Goal: Transaction & Acquisition: Download file/media

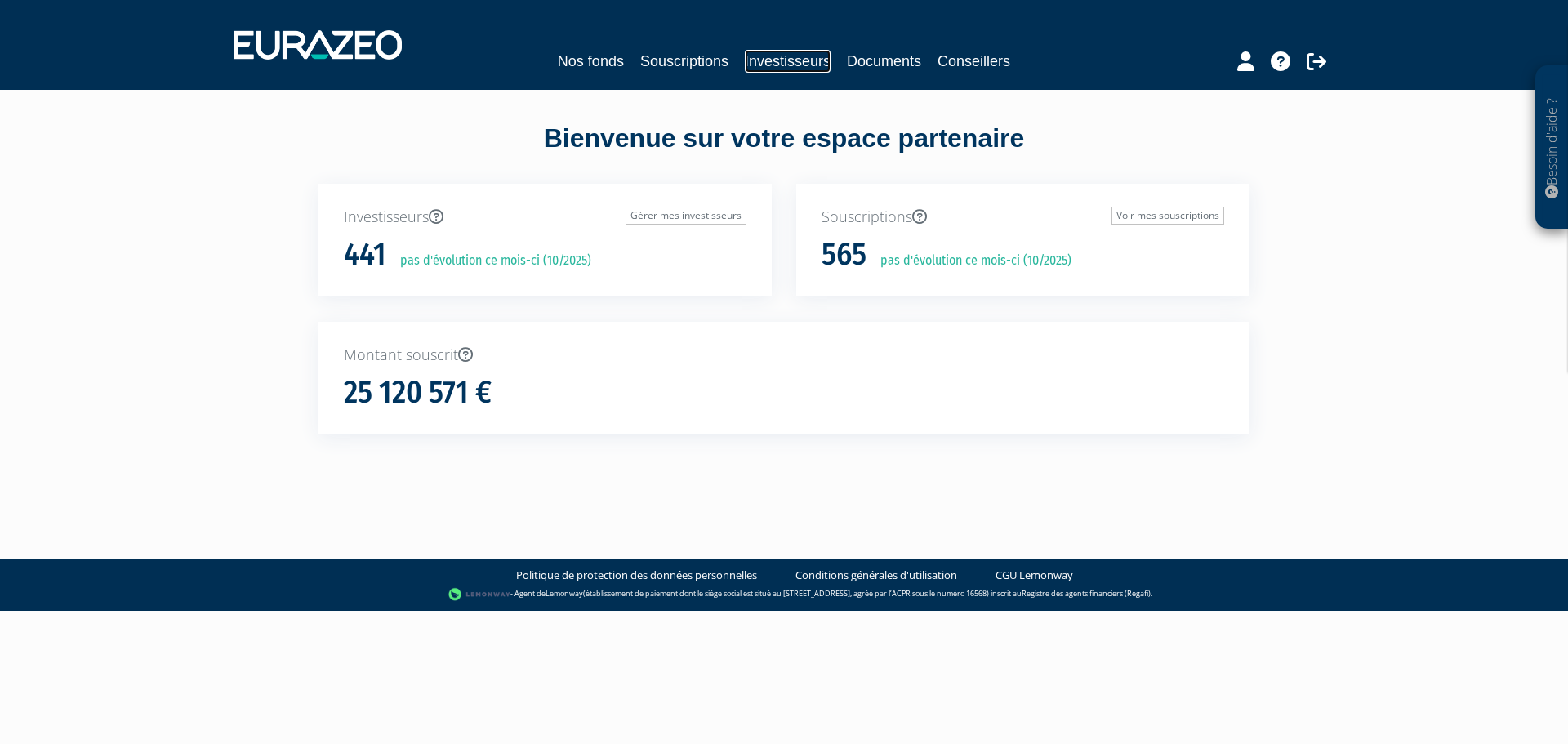
click at [785, 52] on link "Investisseurs" at bounding box center [788, 61] width 86 height 23
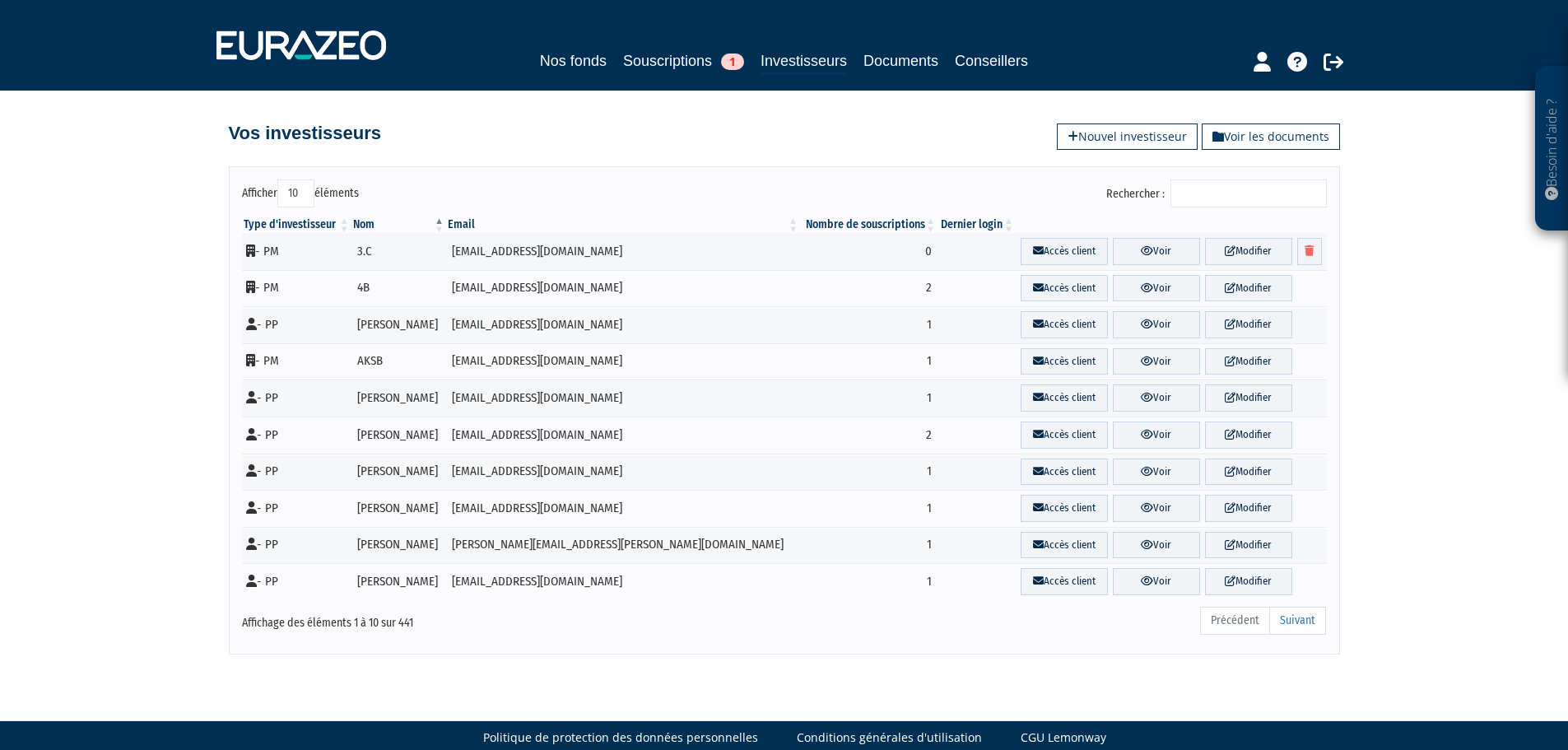
click at [1214, 189] on input "Rechercher :" at bounding box center [1249, 193] width 156 height 28
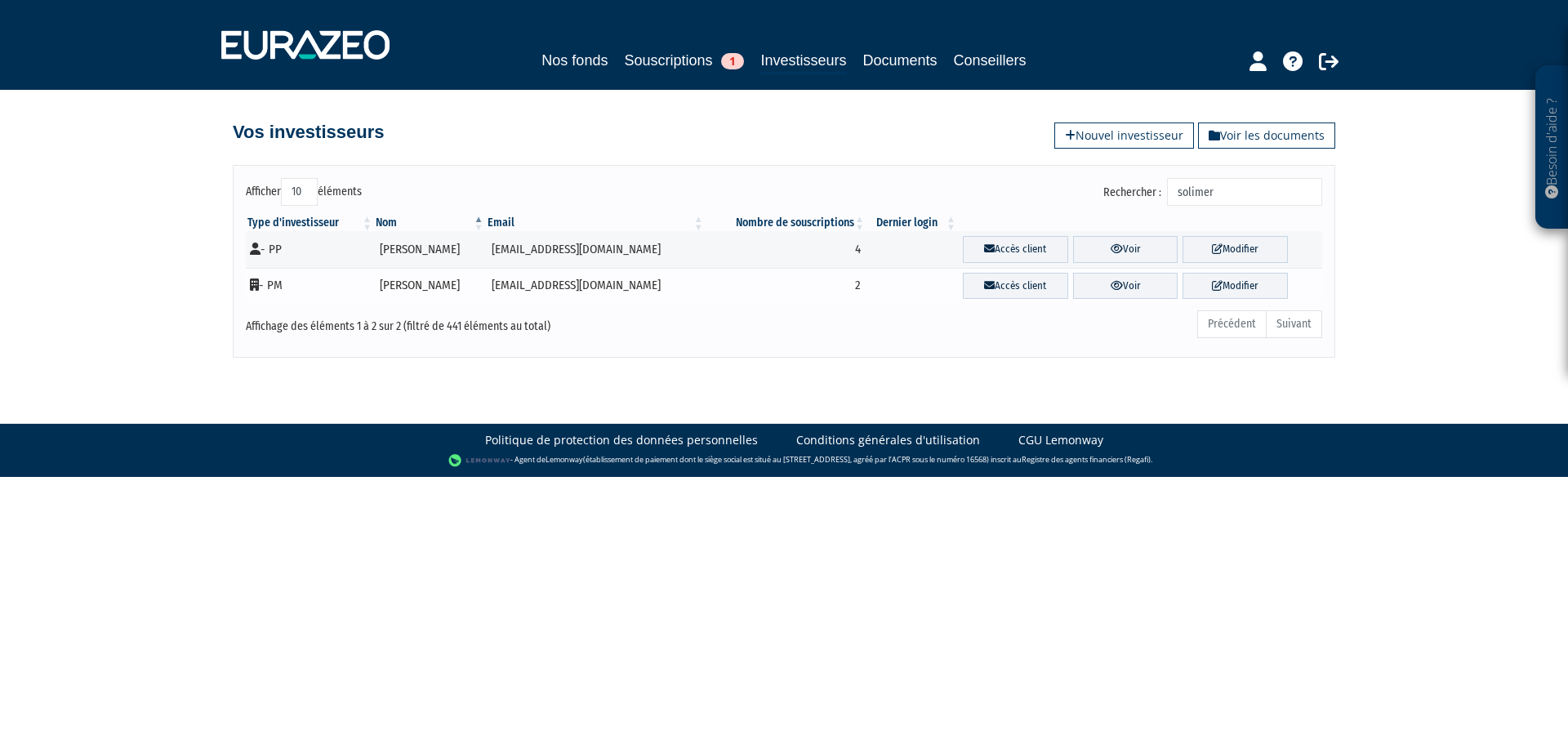
type input "solimer"
click at [418, 289] on td "SARL SOLIMER" at bounding box center [429, 286] width 111 height 37
click at [275, 284] on td "- PM" at bounding box center [310, 286] width 129 height 37
click at [1111, 281] on icon at bounding box center [1117, 285] width 13 height 11
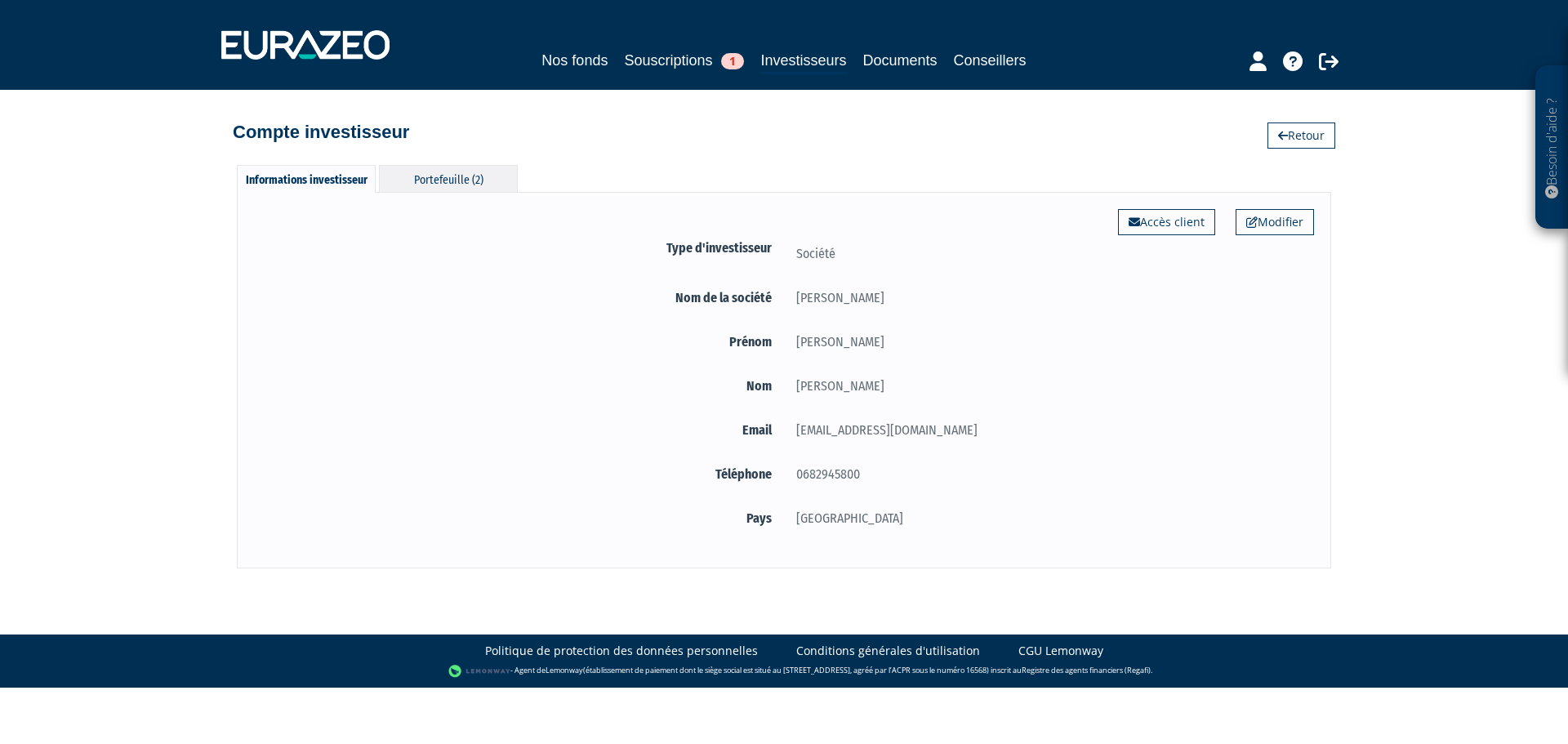
click at [469, 170] on div "Portefeuille (2)" at bounding box center [448, 178] width 139 height 27
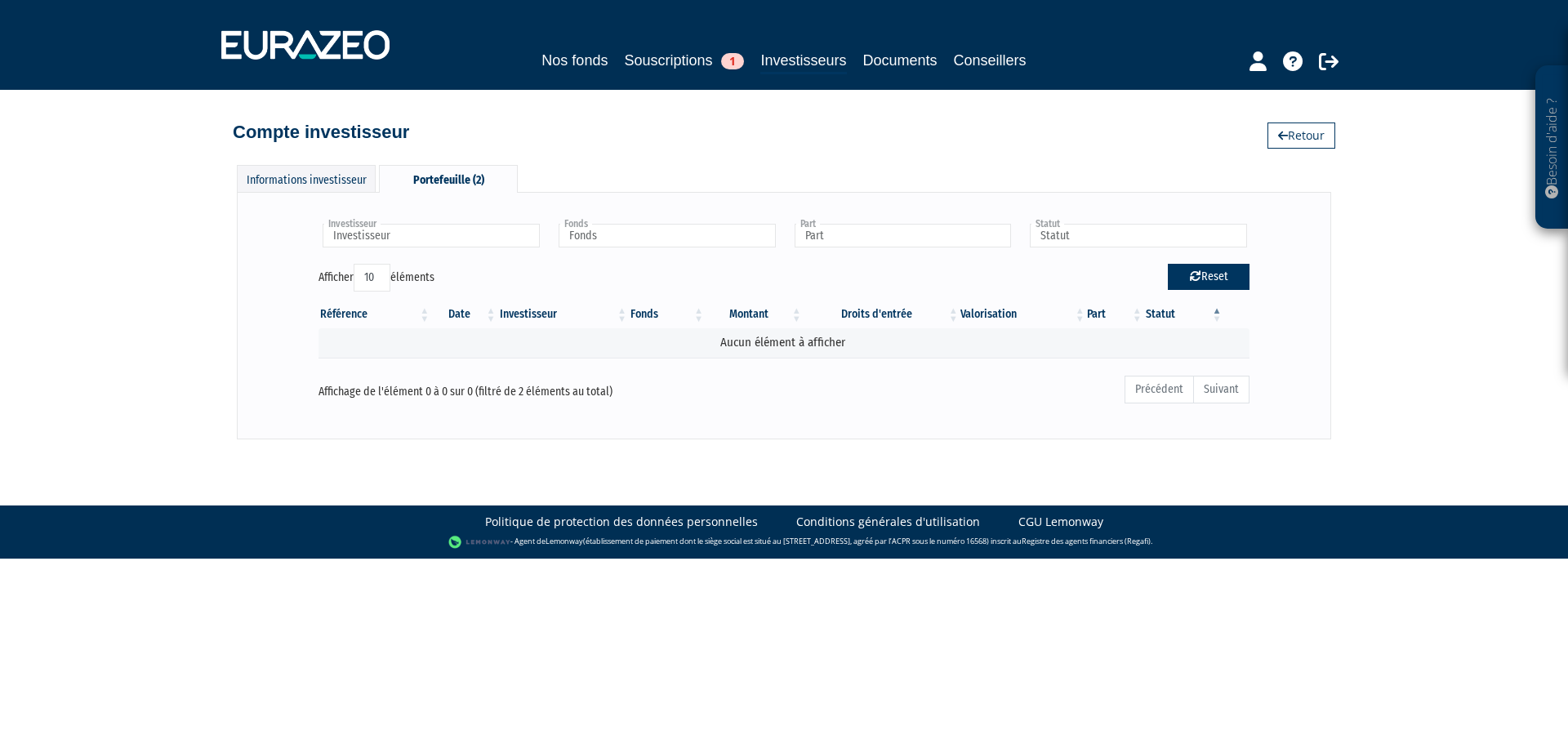
click at [1197, 274] on icon "button" at bounding box center [1196, 276] width 12 height 12
type input "Investisseur"
type input "Fonds"
type input "Part"
type input "Statut"
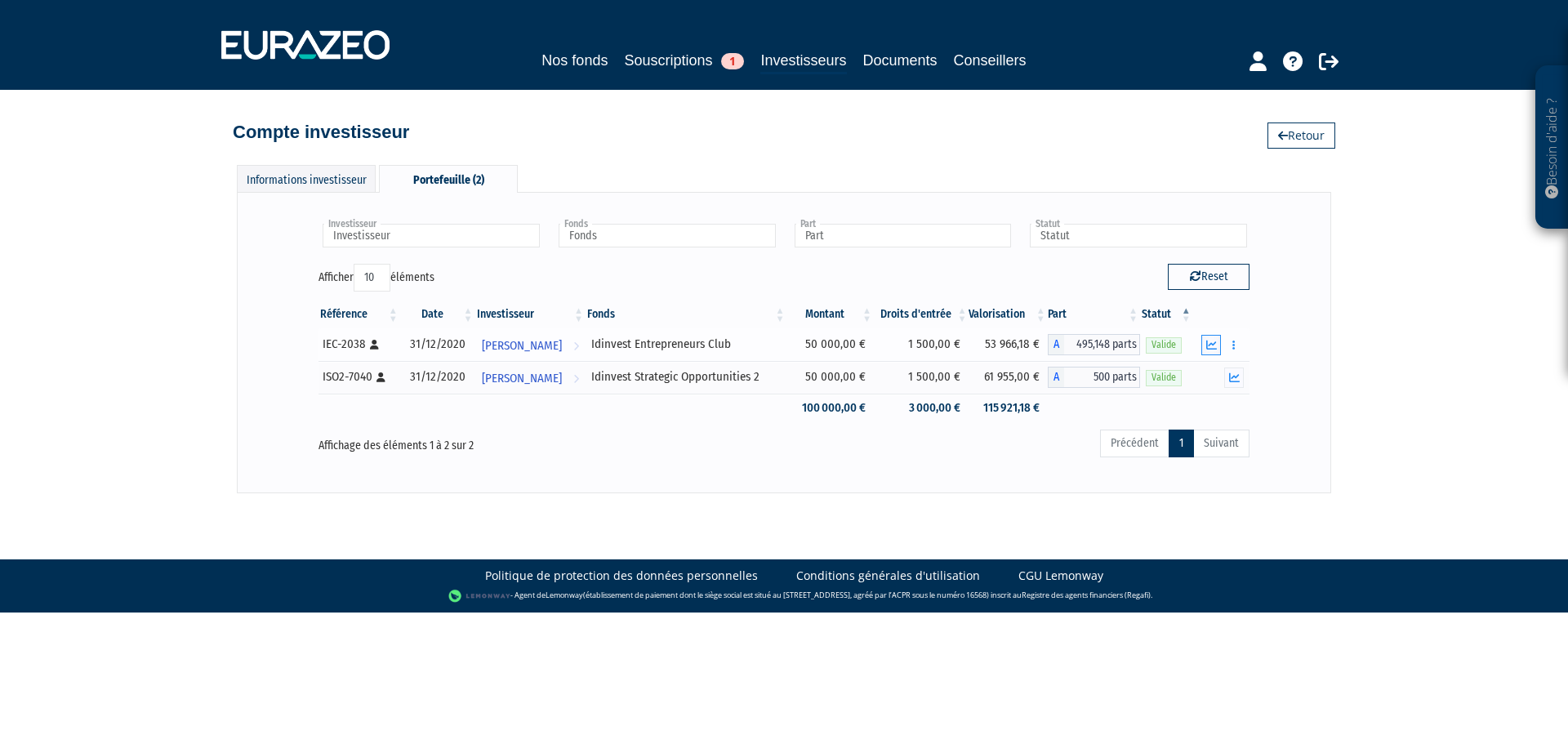
click at [1208, 342] on icon "button" at bounding box center [1211, 344] width 11 height 11
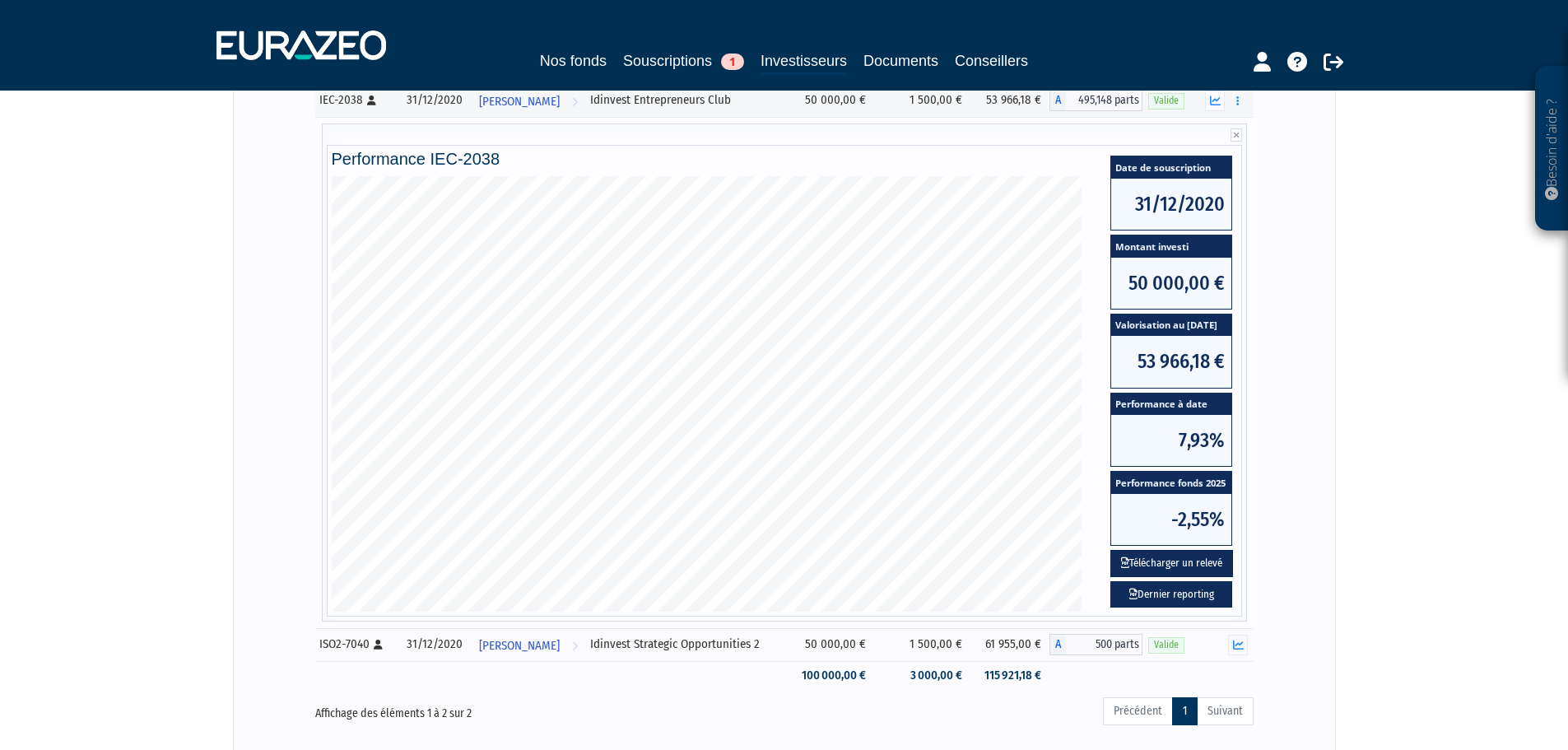
scroll to position [378, 0]
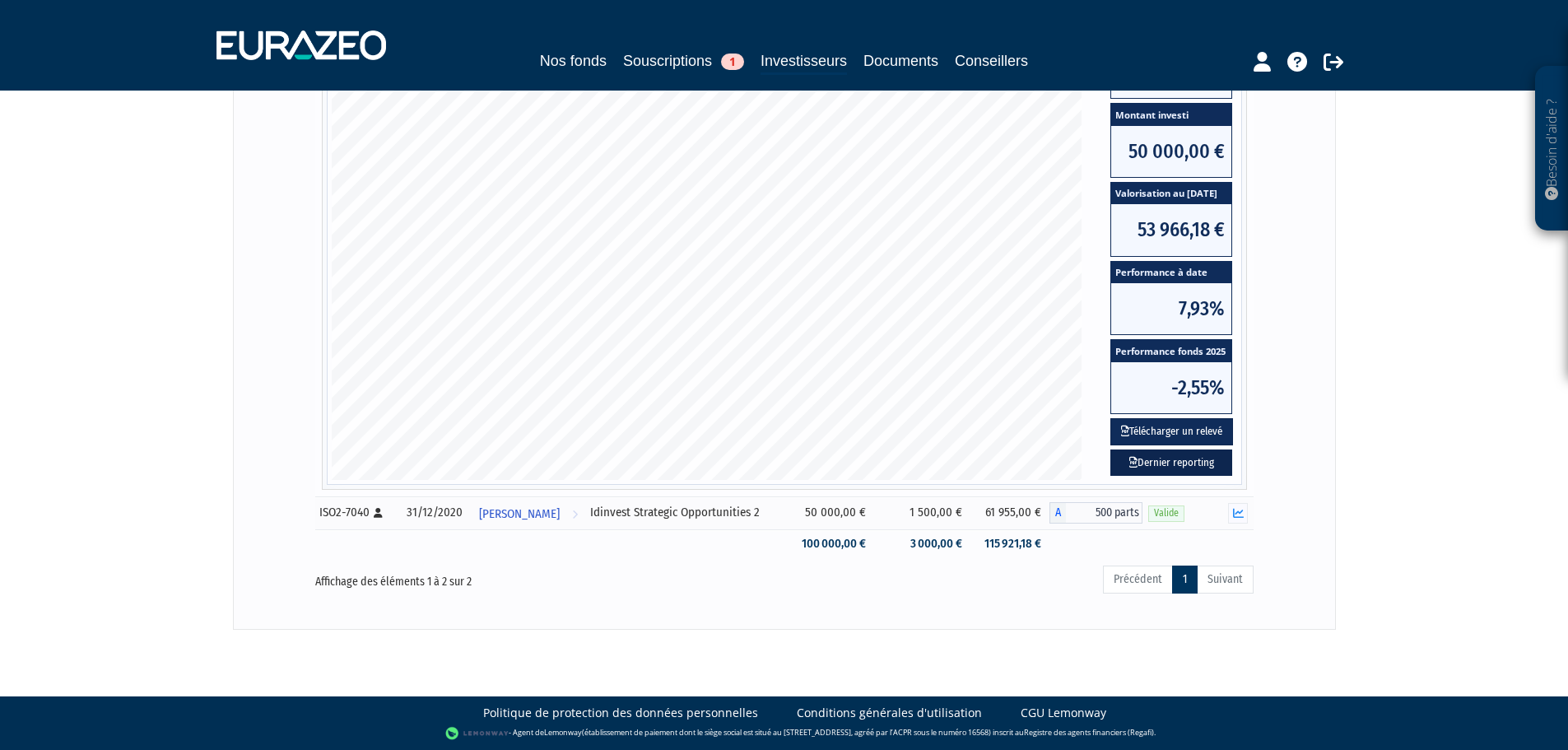
click at [1183, 457] on link "Dernier reporting" at bounding box center [1171, 462] width 122 height 27
click at [1231, 513] on button "button" at bounding box center [1237, 513] width 19 height 20
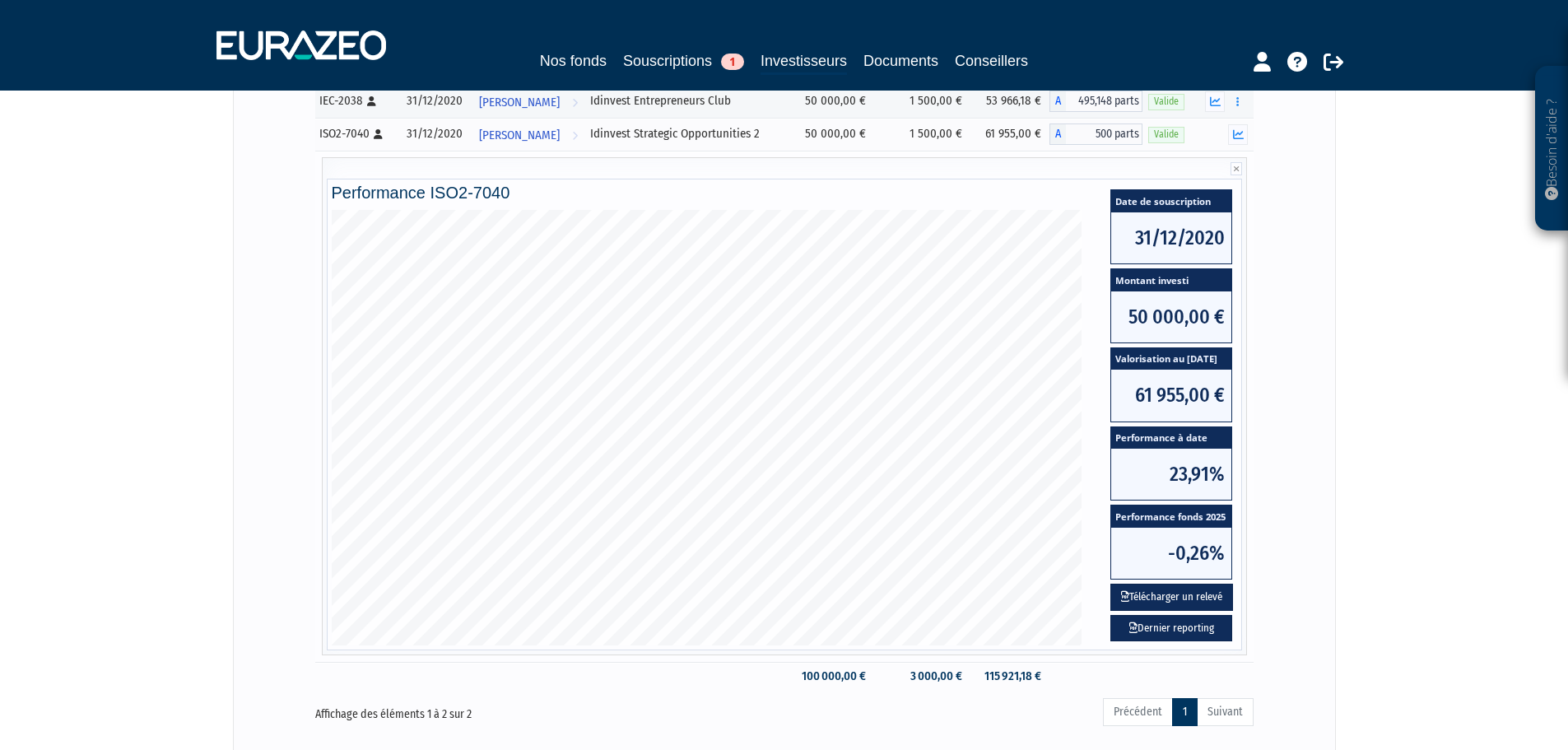
scroll to position [247, 0]
click at [1187, 633] on link "Dernier reporting" at bounding box center [1171, 627] width 122 height 27
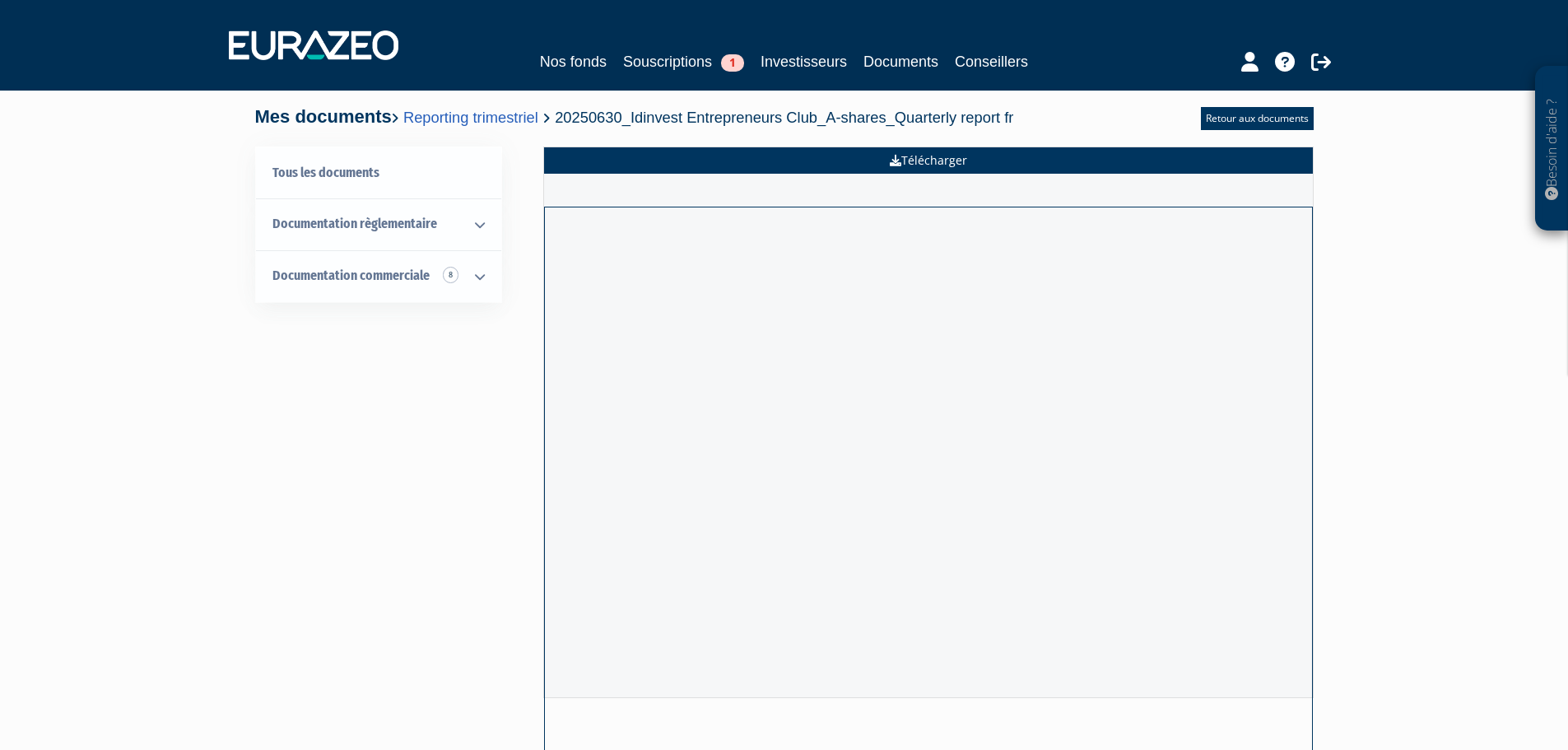
click at [977, 160] on link "Télécharger" at bounding box center [929, 160] width 769 height 26
click at [956, 154] on link "Télécharger" at bounding box center [929, 160] width 769 height 26
